Goal: Navigation & Orientation: Find specific page/section

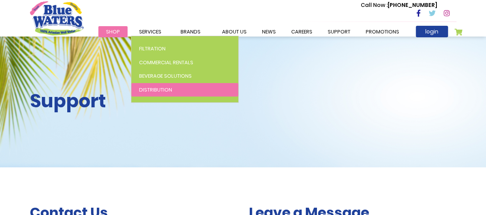
click at [160, 89] on span "Distribution" at bounding box center [155, 89] width 33 height 7
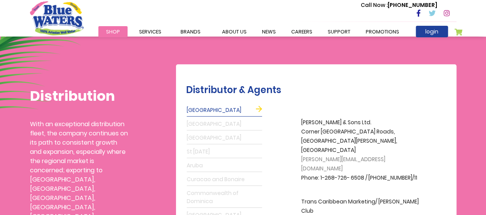
scroll to position [154, 0]
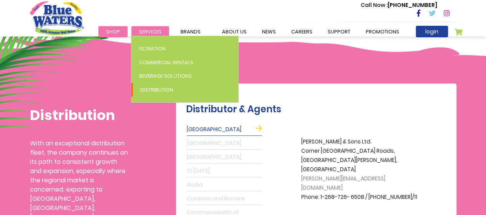
click at [157, 32] on span "Services" at bounding box center [150, 31] width 22 height 7
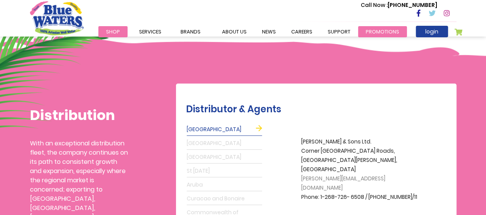
click at [388, 32] on link "Promotions" at bounding box center [382, 31] width 49 height 11
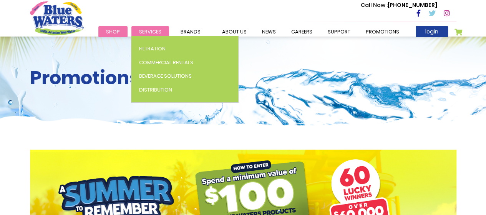
click at [148, 29] on span "Services" at bounding box center [150, 31] width 22 height 7
click at [150, 33] on span "Services" at bounding box center [150, 31] width 22 height 7
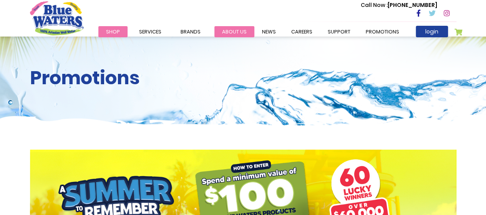
click at [223, 31] on link "about us" at bounding box center [234, 31] width 40 height 11
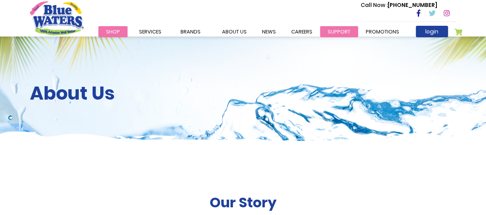
click at [340, 33] on link "support" at bounding box center [339, 31] width 38 height 11
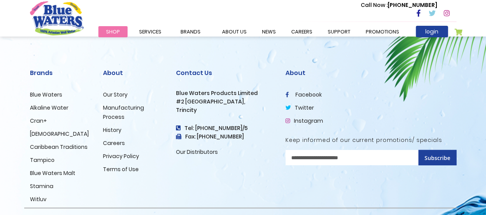
scroll to position [1030, 0]
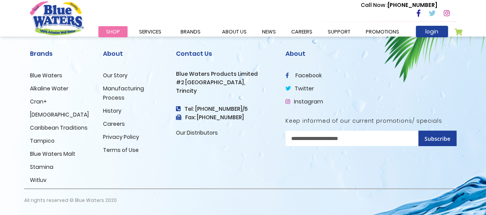
click at [305, 76] on link "facebook" at bounding box center [303, 75] width 36 height 8
